Goal: Check status: Check status

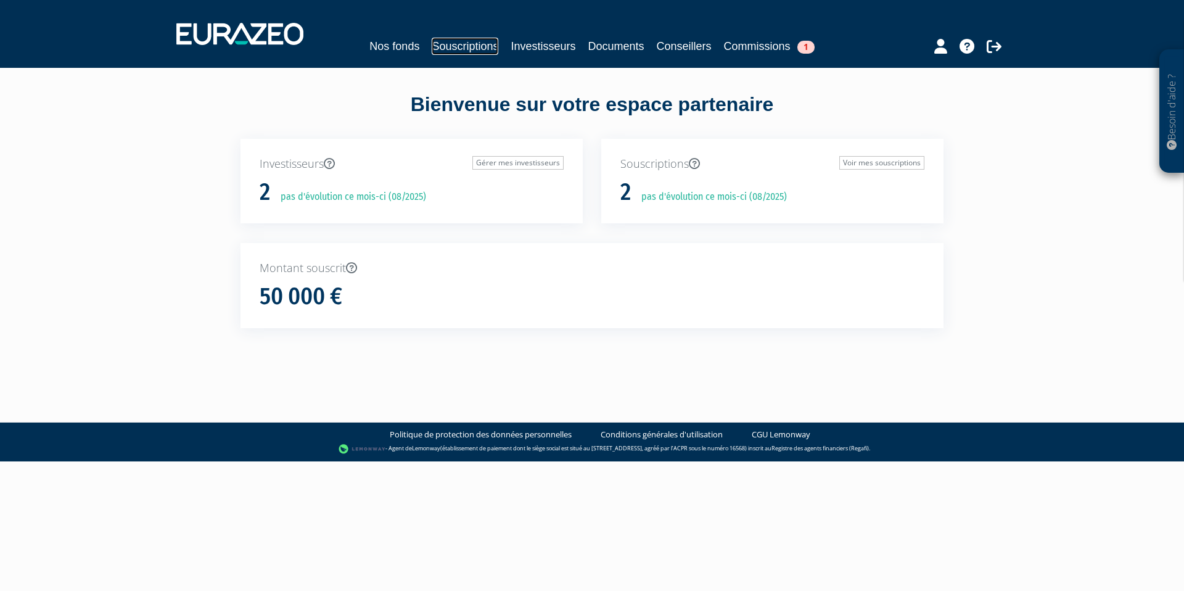
click at [483, 43] on link "Souscriptions" at bounding box center [465, 46] width 67 height 17
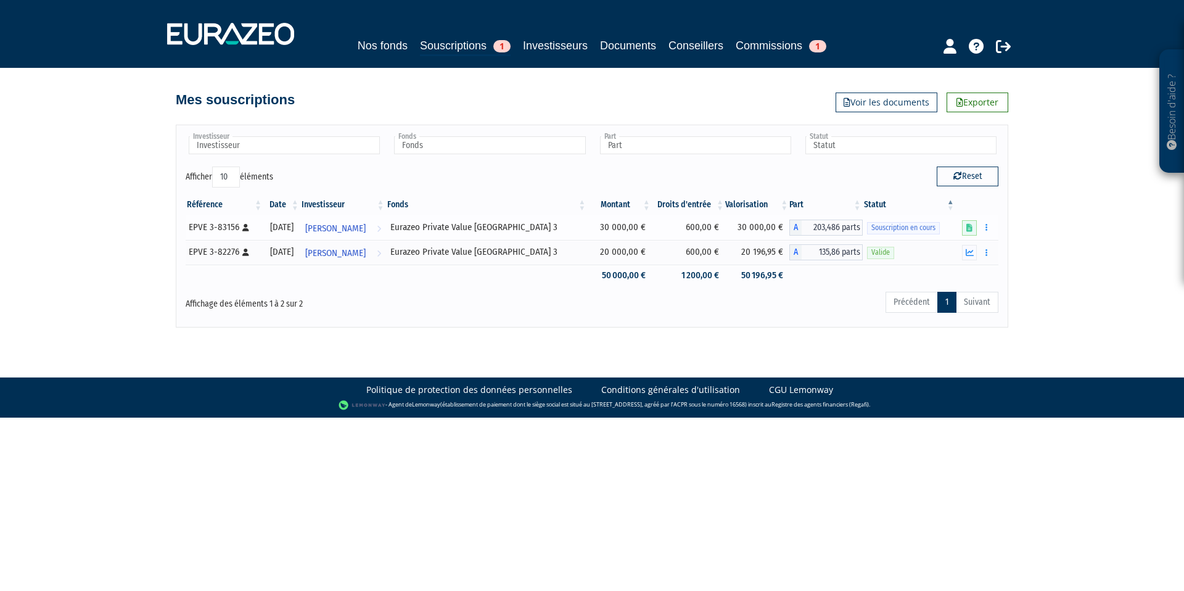
click at [905, 226] on span "Souscription en cours" at bounding box center [903, 228] width 73 height 12
click at [972, 227] on icon at bounding box center [969, 228] width 6 height 8
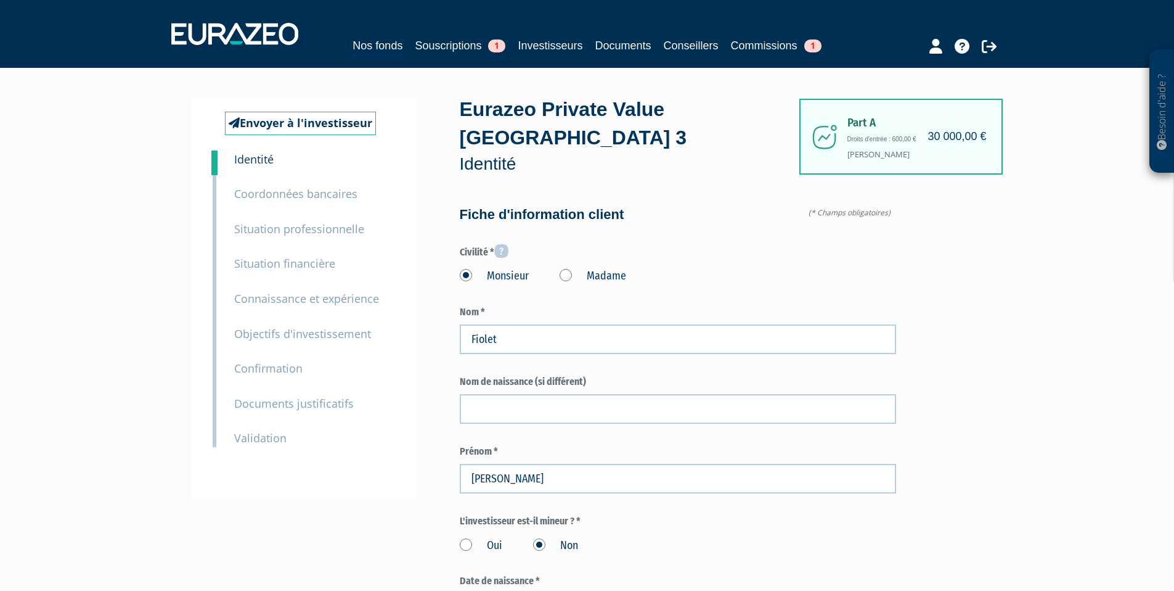
click at [316, 403] on small "Documents justificatifs" at bounding box center [294, 403] width 120 height 15
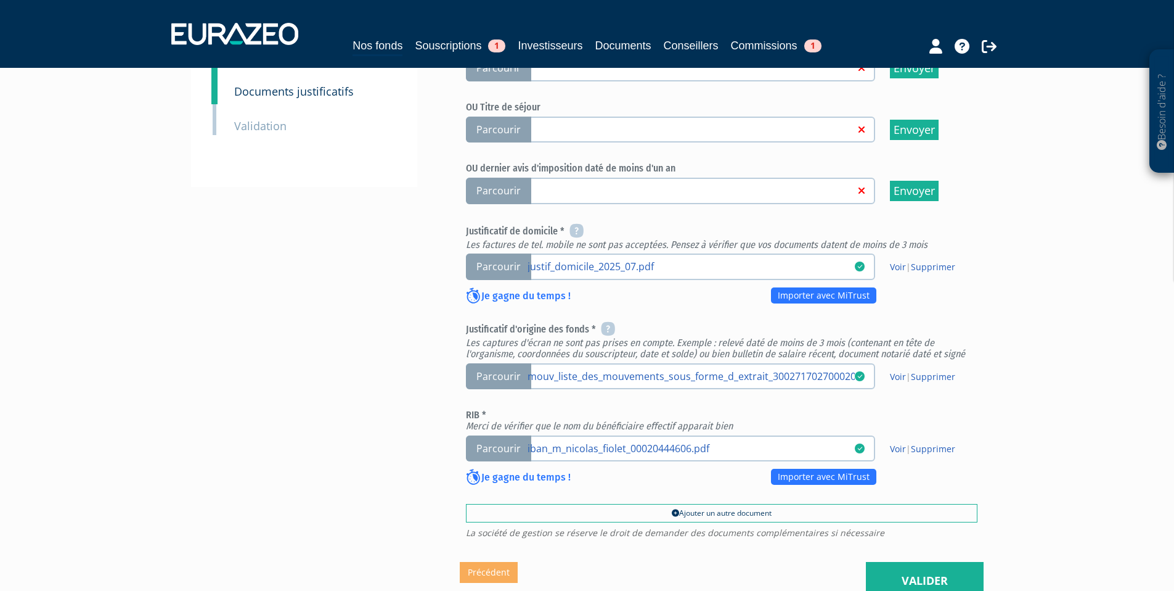
scroll to position [345, 0]
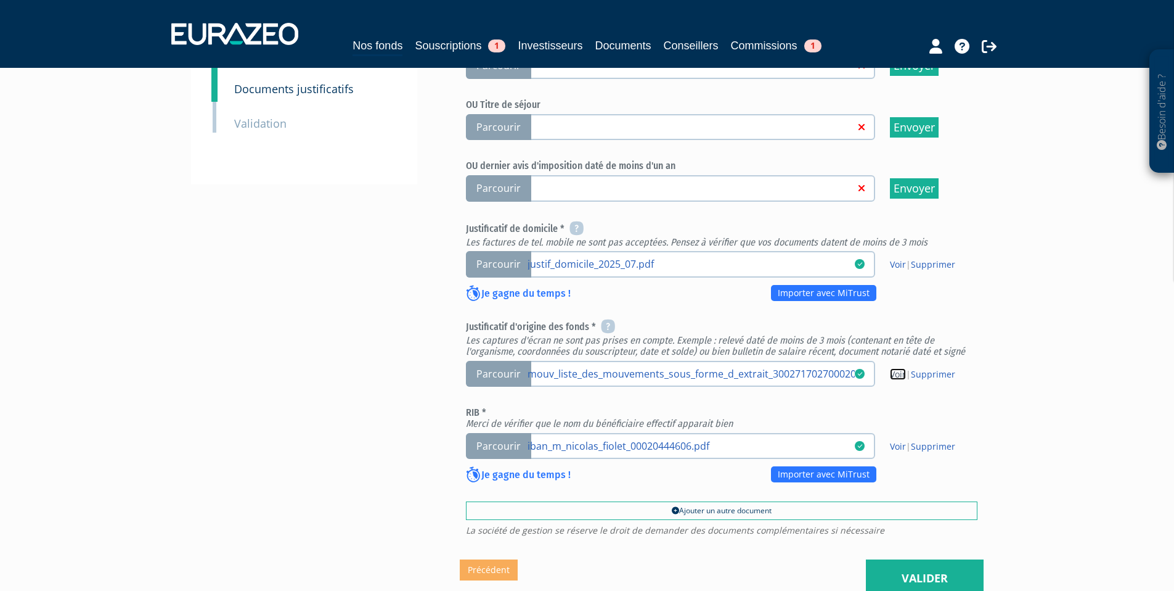
click at [899, 368] on link "Voir" at bounding box center [898, 374] width 16 height 12
